Goal: Transaction & Acquisition: Book appointment/travel/reservation

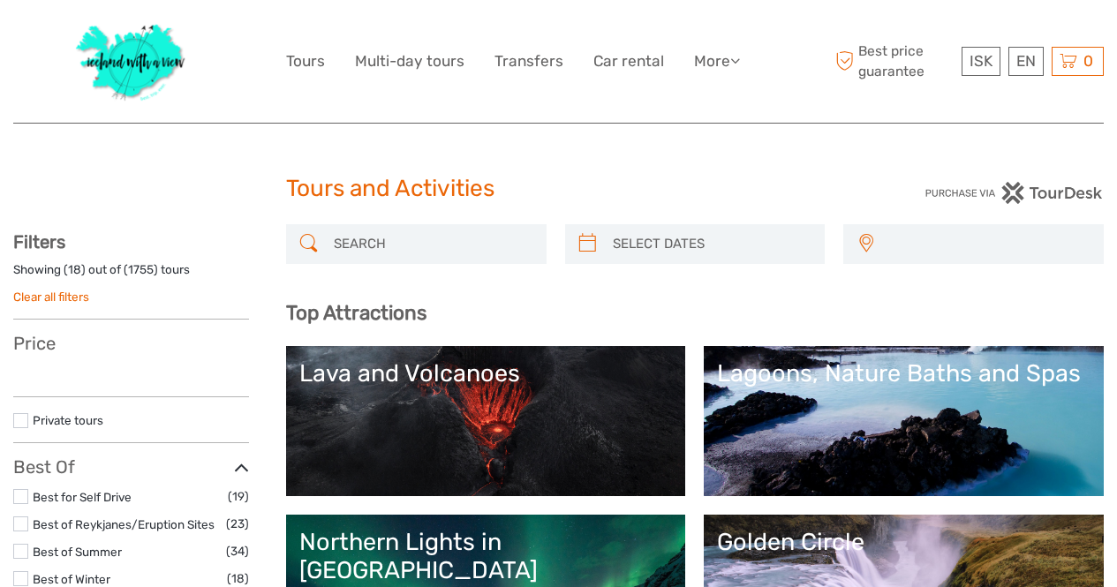
select select
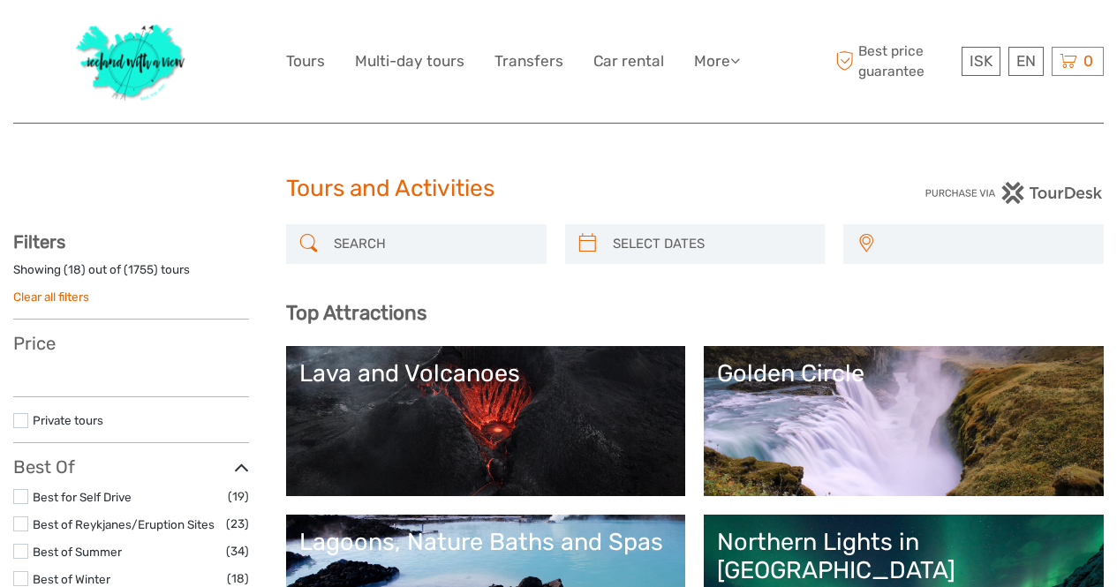
select select
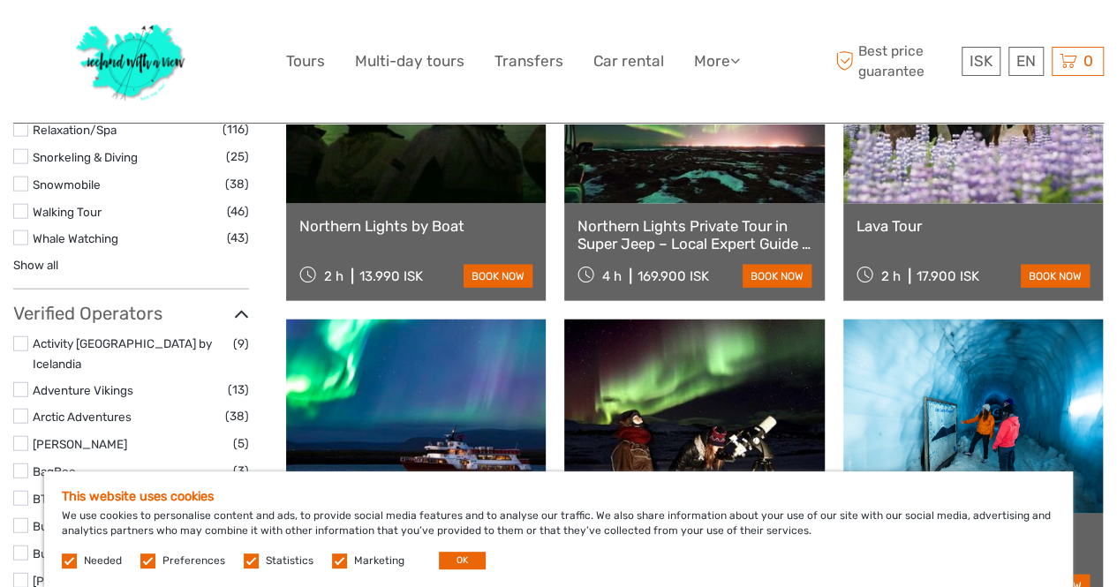
scroll to position [1916, 0]
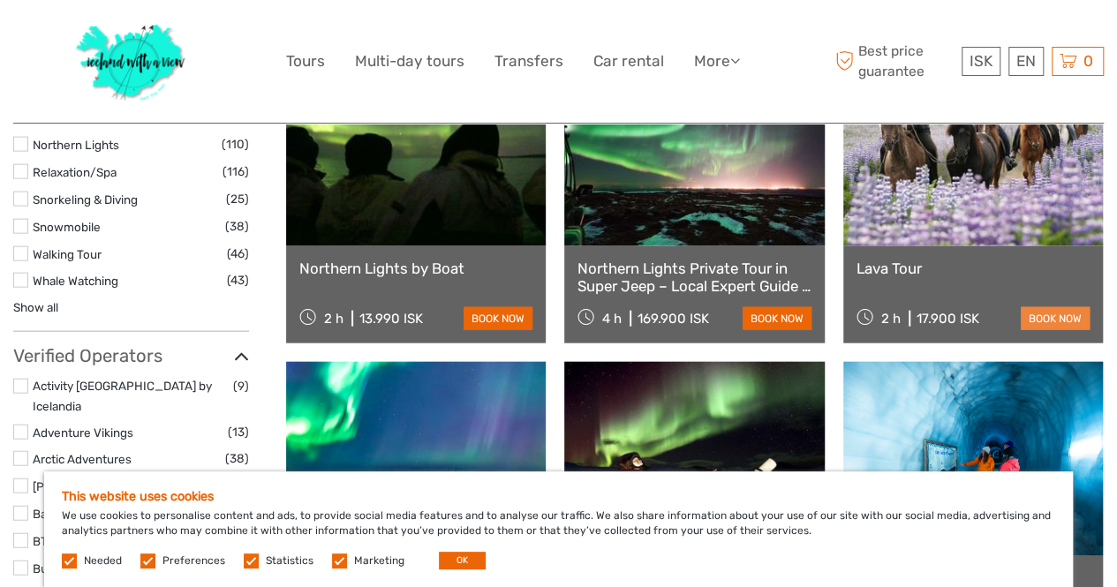
click at [1064, 316] on link "book now" at bounding box center [1055, 318] width 69 height 23
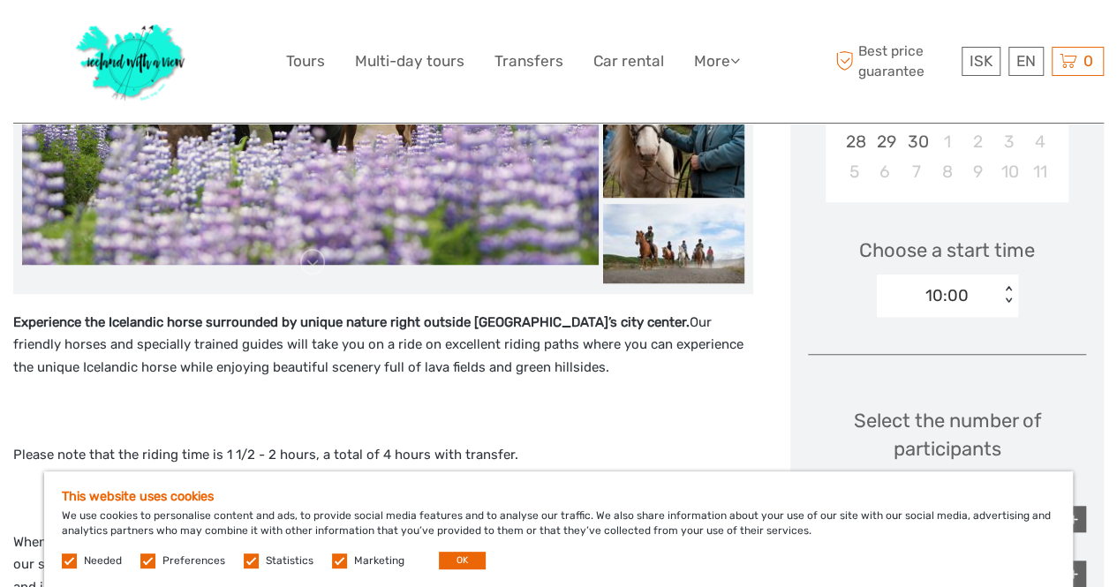
scroll to position [574, 0]
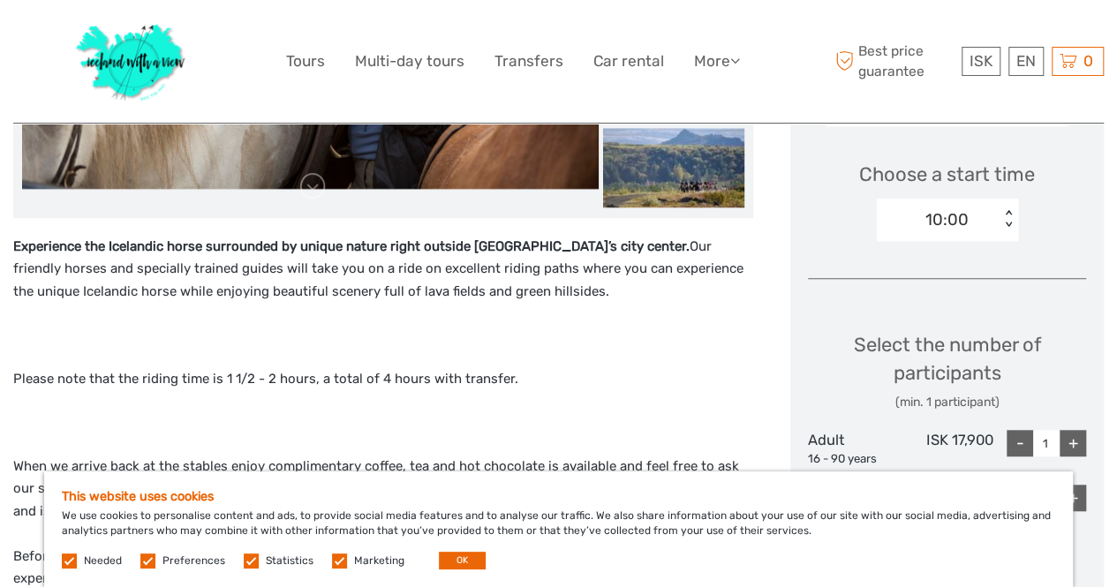
drag, startPoint x: 332, startPoint y: 562, endPoint x: 270, endPoint y: 586, distance: 66.3
click at [332, 563] on label at bounding box center [339, 561] width 15 height 15
click at [0, 0] on input "checkbox" at bounding box center [0, 0] width 0 height 0
click at [248, 565] on label at bounding box center [251, 561] width 15 height 15
click at [0, 0] on input "checkbox" at bounding box center [0, 0] width 0 height 0
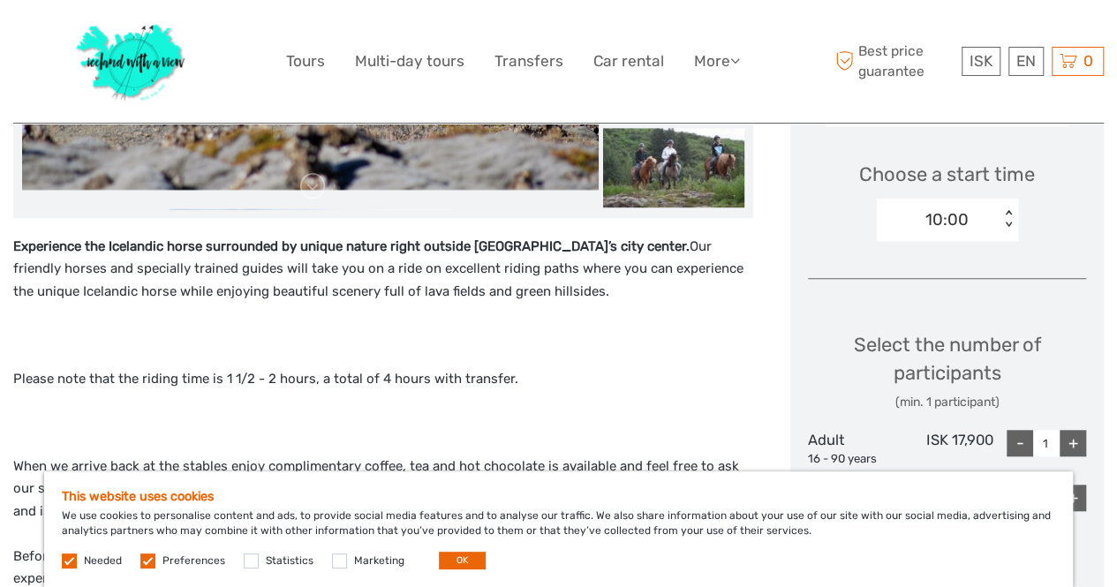
drag, startPoint x: 148, startPoint y: 564, endPoint x: 161, endPoint y: 563, distance: 12.4
click at [152, 564] on label at bounding box center [147, 561] width 15 height 15
click at [0, 0] on input "checkbox" at bounding box center [0, 0] width 0 height 0
click at [444, 564] on button "OK" at bounding box center [462, 561] width 47 height 18
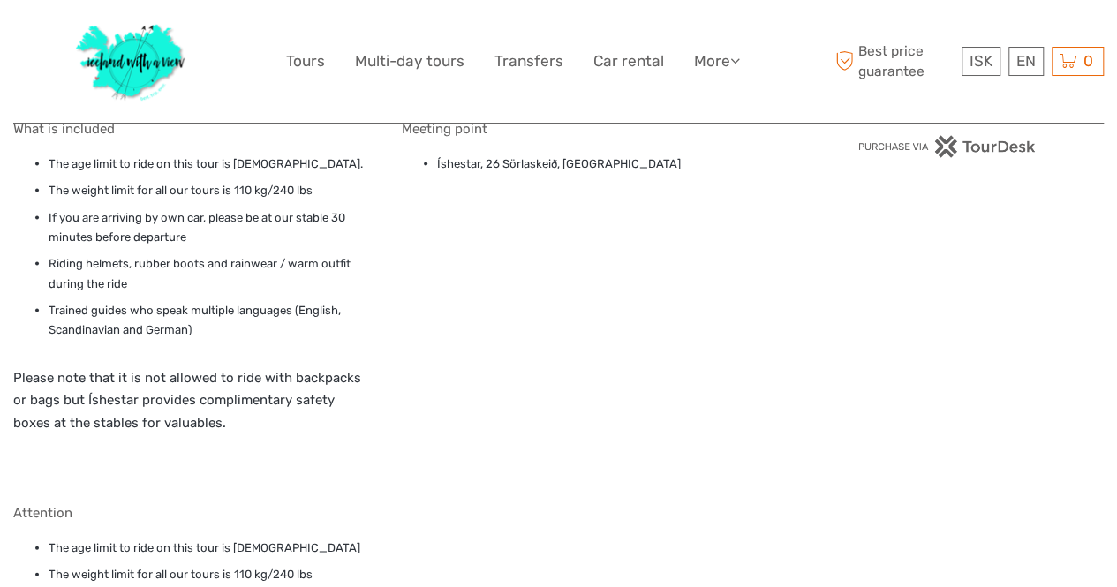
scroll to position [1574, 0]
